Goal: Task Accomplishment & Management: Use online tool/utility

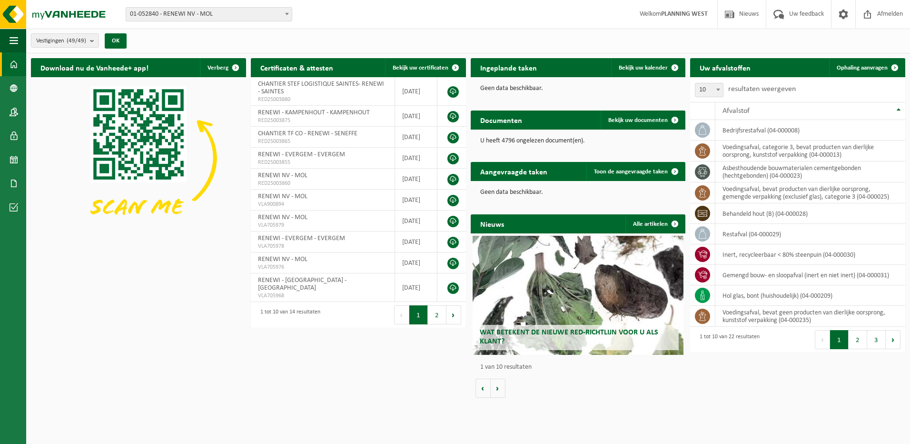
click at [286, 16] on span at bounding box center [287, 14] width 10 height 12
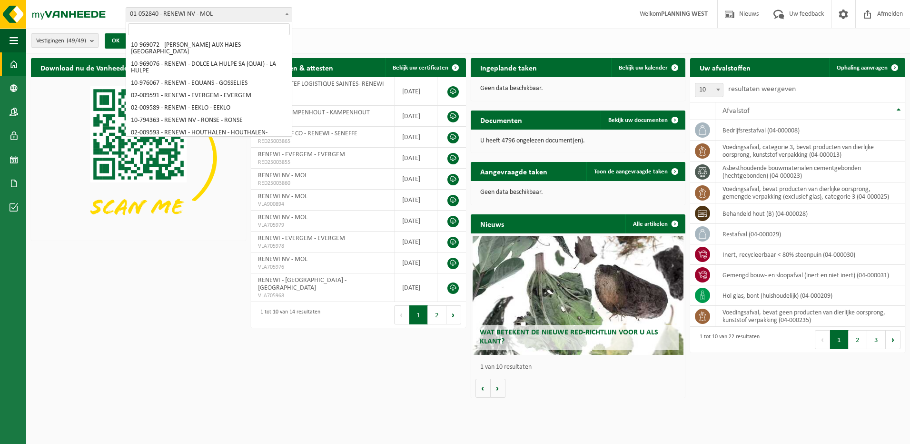
scroll to position [381, 0]
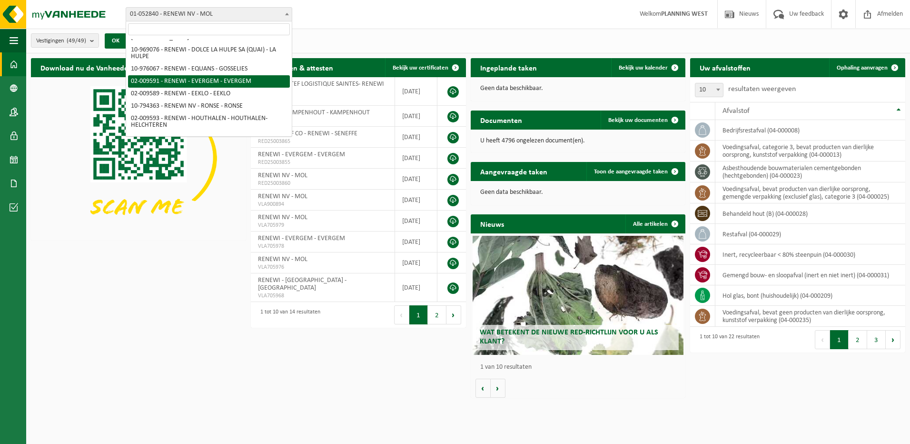
select select "1813"
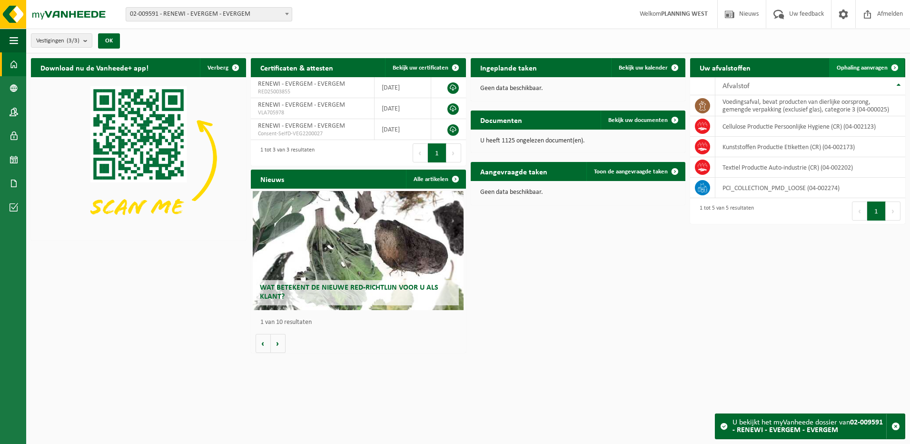
click at [862, 67] on span "Ophaling aanvragen" at bounding box center [862, 68] width 51 height 6
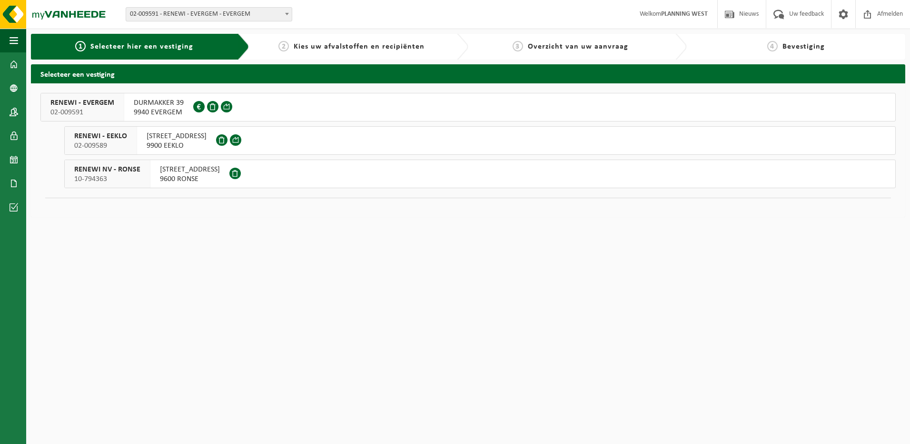
click at [151, 103] on span "DURMAKKER 39" at bounding box center [159, 103] width 50 height 10
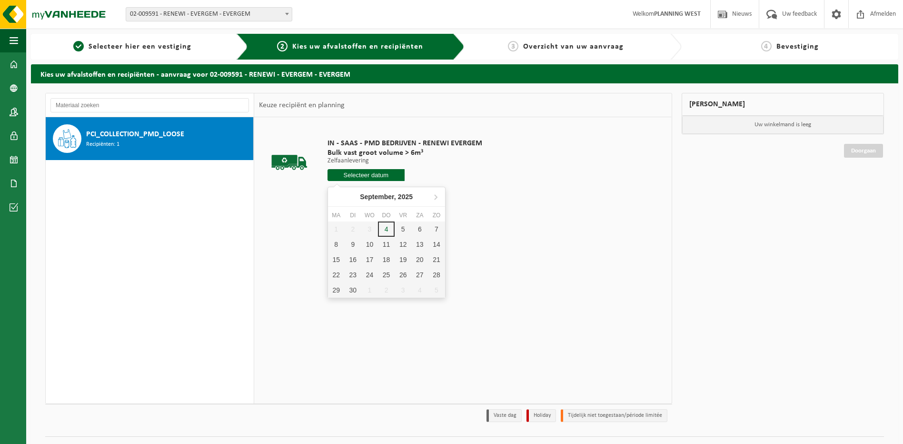
click at [386, 175] on input "text" at bounding box center [366, 175] width 78 height 12
click at [385, 228] on div "4" at bounding box center [386, 228] width 17 height 15
type input "Van 2025-09-04"
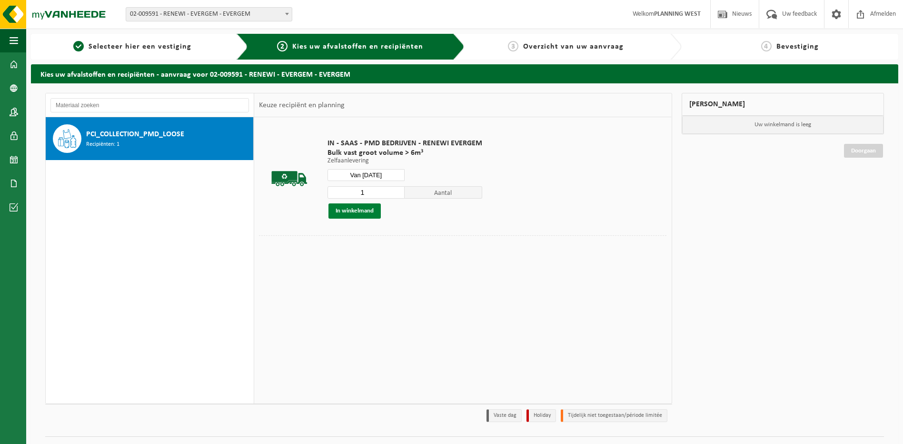
click at [343, 217] on button "In winkelmand" at bounding box center [354, 210] width 52 height 15
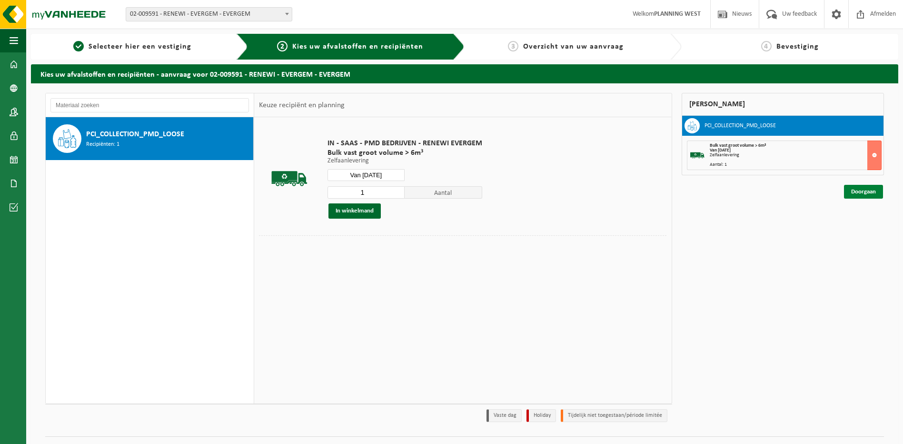
click at [866, 195] on link "Doorgaan" at bounding box center [863, 192] width 39 height 14
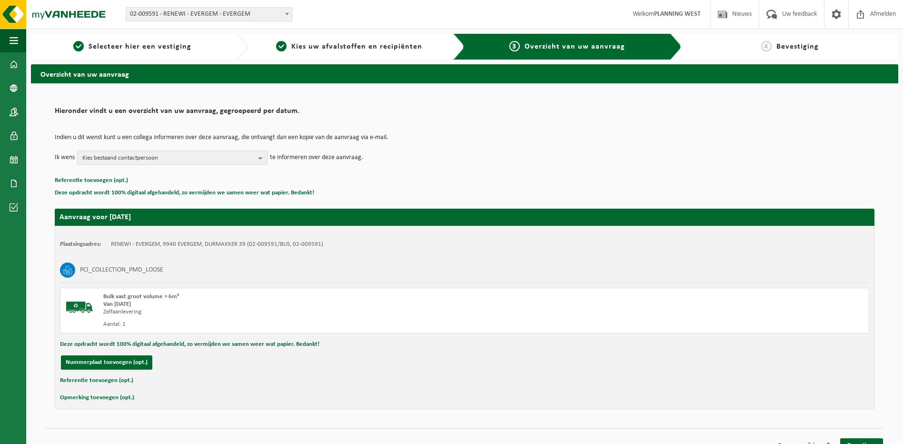
click at [140, 158] on span "Kies bestaand contactpersoon" at bounding box center [168, 158] width 172 height 14
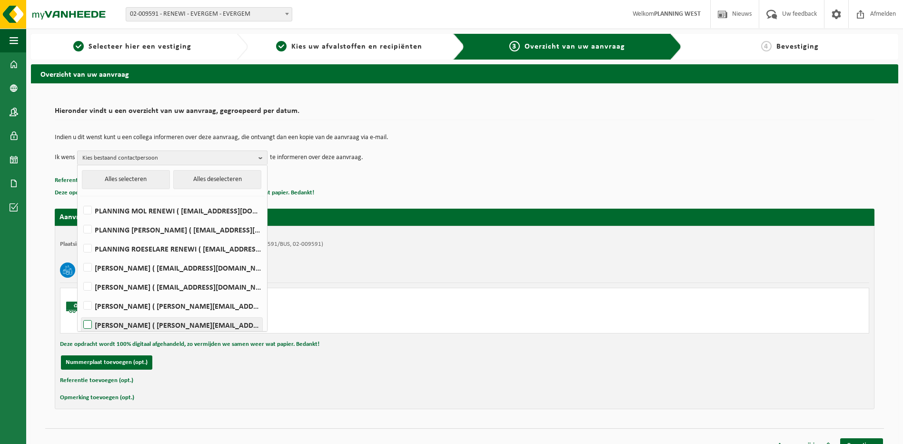
click at [91, 321] on label "[PERSON_NAME] ( [PERSON_NAME][EMAIL_ADDRESS][DOMAIN_NAME] )" at bounding box center [171, 324] width 181 height 14
click at [80, 313] on input "[PERSON_NAME] ( [PERSON_NAME][EMAIL_ADDRESS][DOMAIN_NAME] )" at bounding box center [79, 312] width 0 height 0
checkbox input "true"
click at [497, 268] on div "PCI_COLLECTION_PMD_LOOSE" at bounding box center [464, 270] width 809 height 25
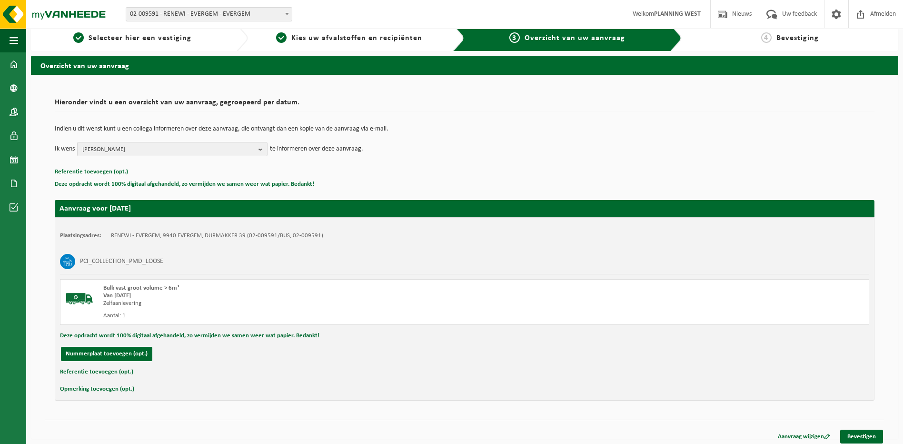
scroll to position [13, 0]
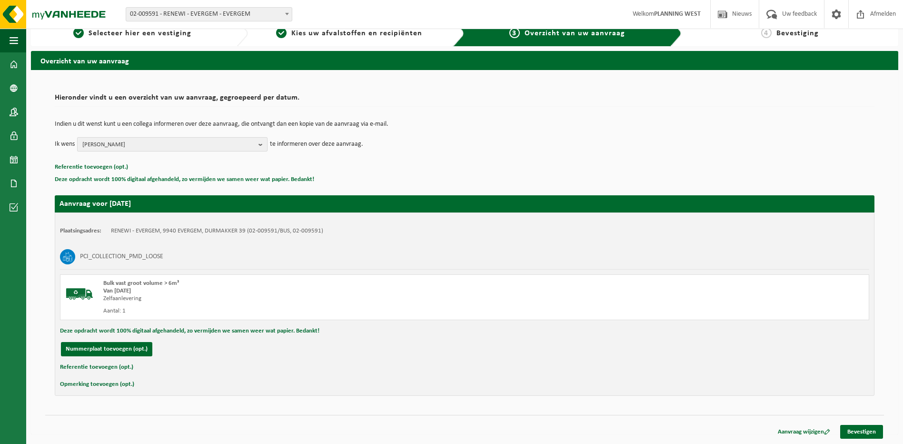
click at [260, 144] on b "button" at bounding box center [262, 144] width 9 height 13
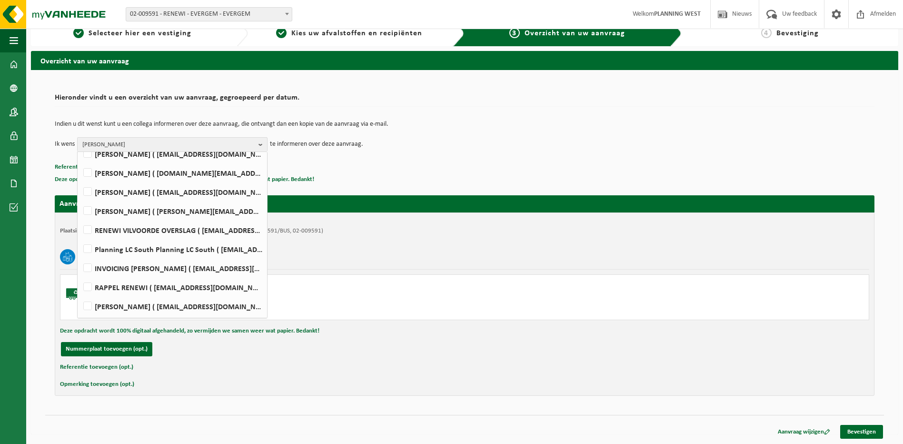
scroll to position [129, 0]
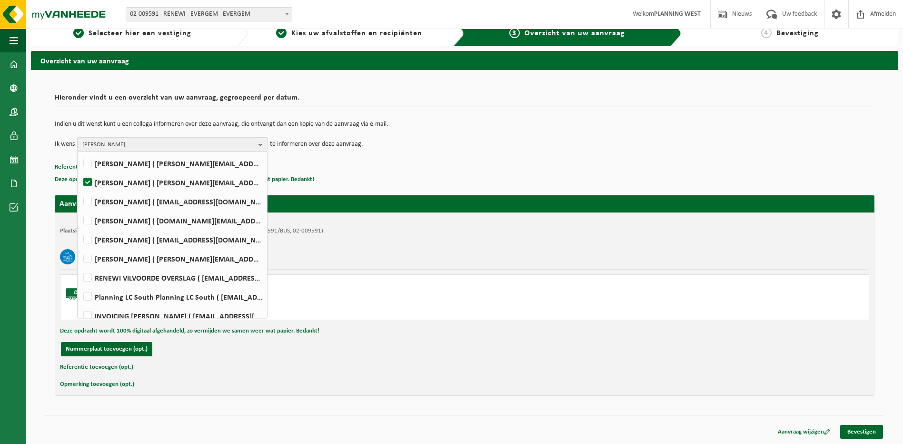
click at [556, 165] on p "Referentie toevoegen (opt.)" at bounding box center [465, 167] width 820 height 12
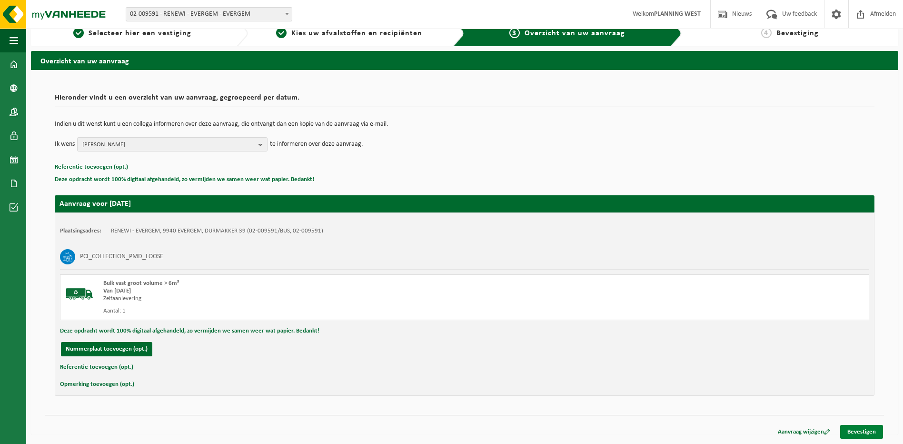
click at [868, 431] on link "Bevestigen" at bounding box center [861, 432] width 43 height 14
